Goal: Navigation & Orientation: Go to known website

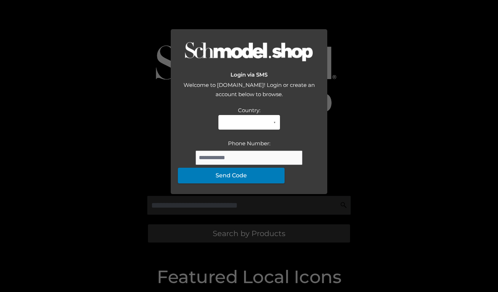
click at [45, 49] on div "Login via SMS Welcome to Schmodel.Shop! Login or create an account below to bro…" at bounding box center [249, 146] width 498 height 292
